Goal: Find specific page/section: Find specific page/section

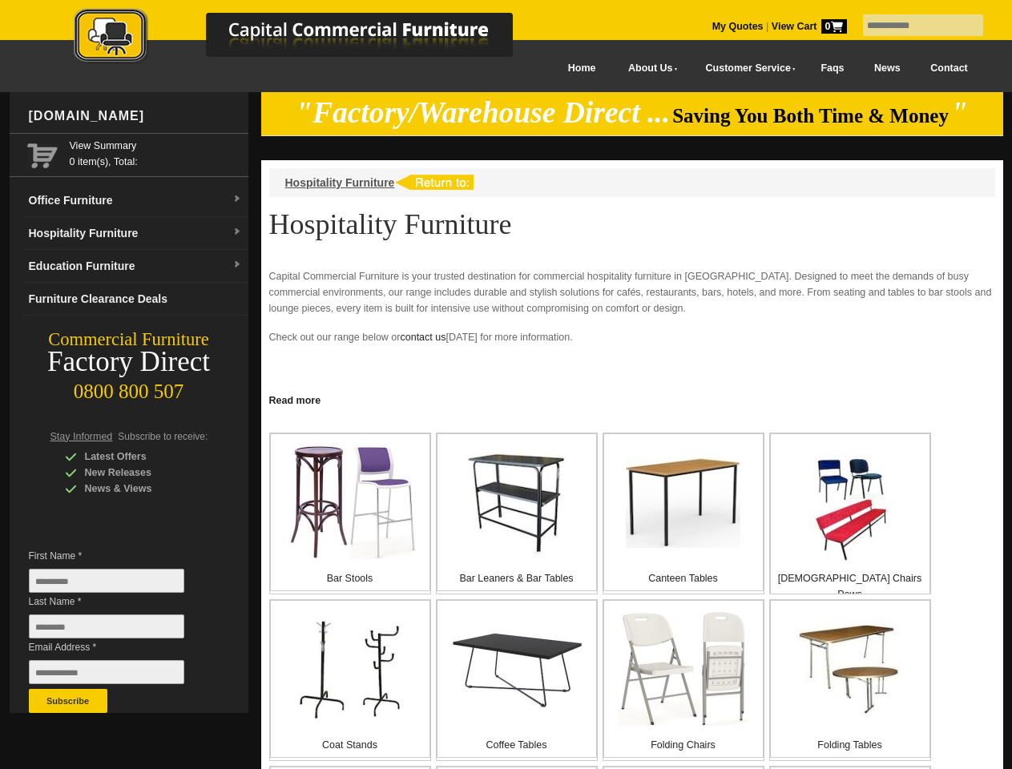
click at [913, 26] on input "text" at bounding box center [923, 25] width 120 height 22
click at [119, 631] on input "Last Name *" at bounding box center [106, 627] width 155 height 24
click at [68, 701] on button "Subscribe" at bounding box center [68, 701] width 79 height 24
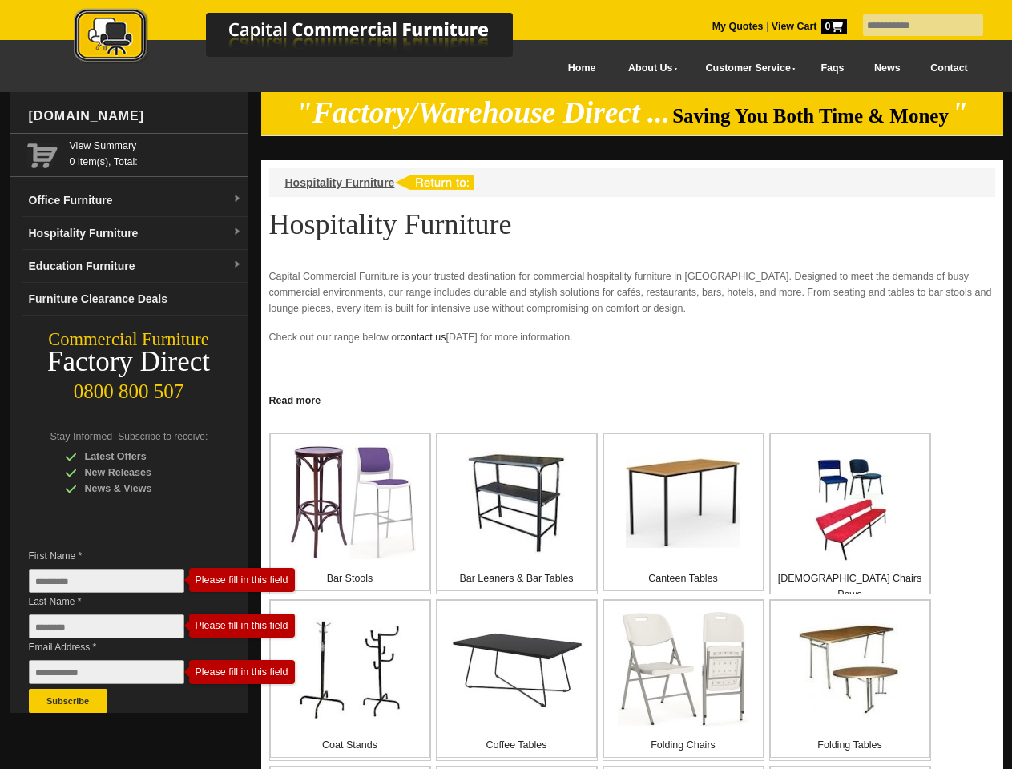
click at [632, 399] on link "Read more" at bounding box center [632, 399] width 742 height 20
